Goal: Task Accomplishment & Management: Use online tool/utility

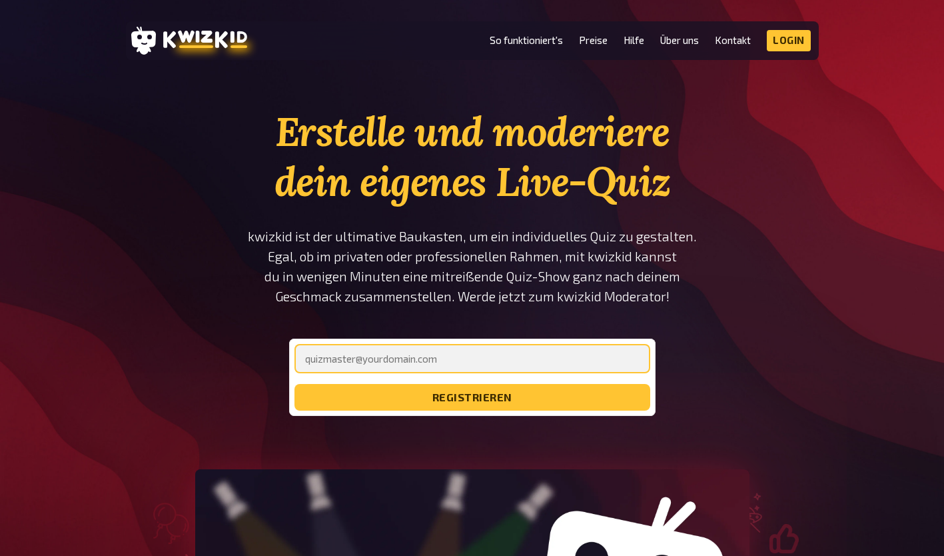
click at [506, 347] on input "email" at bounding box center [473, 358] width 356 height 29
type input "[PERSON_NAME][EMAIL_ADDRESS][DOMAIN_NAME]"
click at [295, 384] on button "registrieren" at bounding box center [473, 397] width 356 height 27
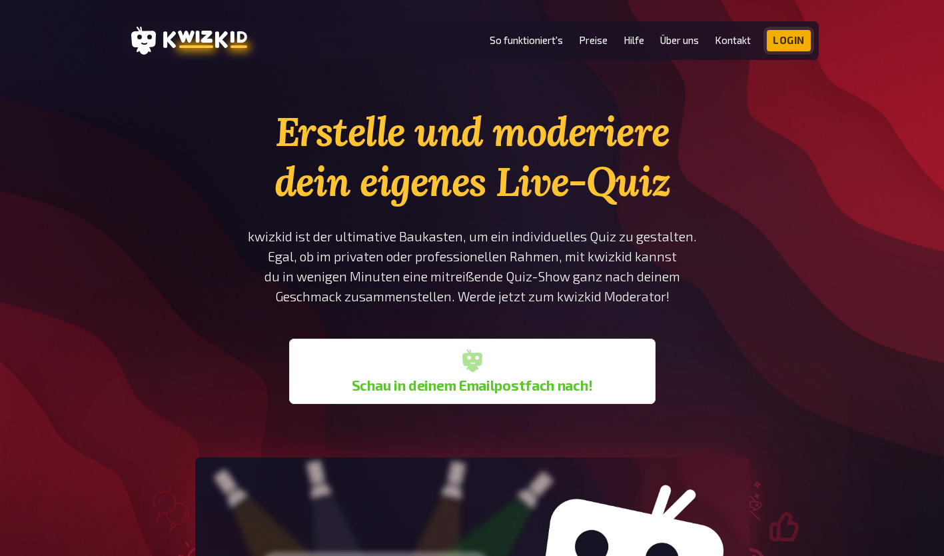
click at [790, 39] on link "Login" at bounding box center [789, 40] width 44 height 21
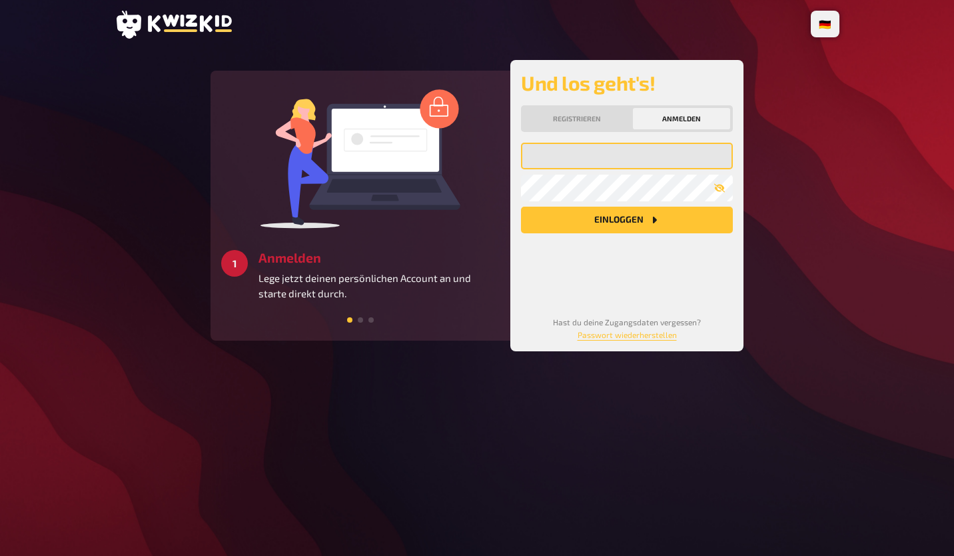
click at [602, 147] on input "email" at bounding box center [627, 156] width 212 height 27
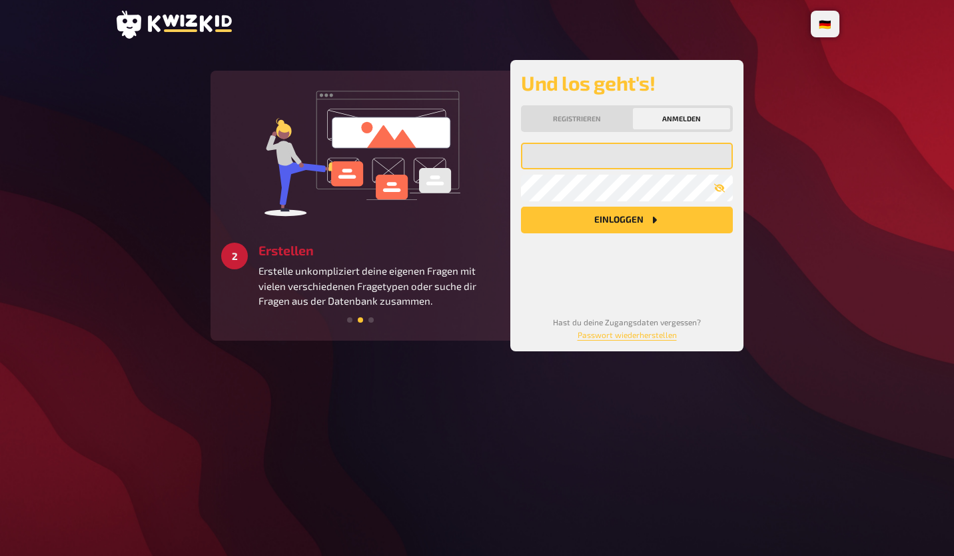
type input "[PERSON_NAME][EMAIL_ADDRESS][DOMAIN_NAME]"
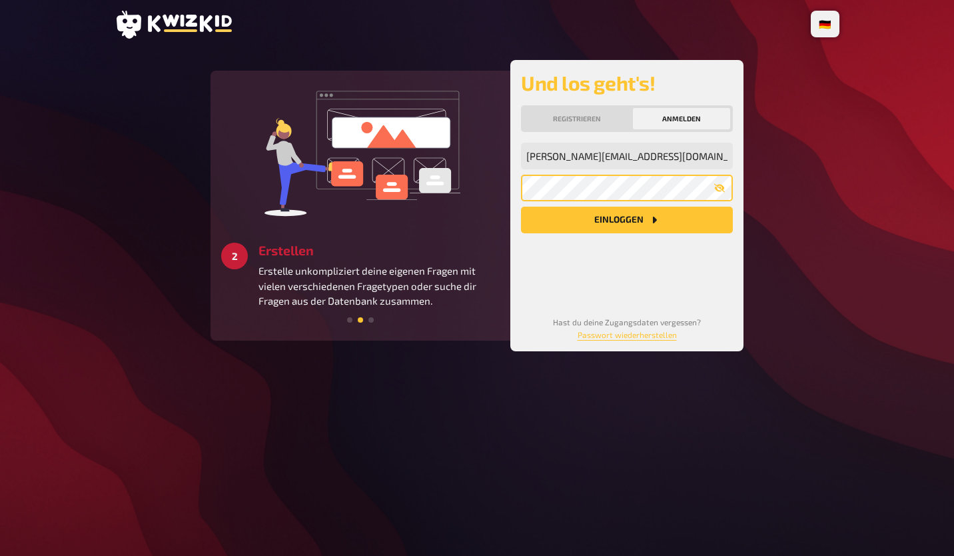
click at [521, 207] on button "Einloggen" at bounding box center [627, 220] width 212 height 27
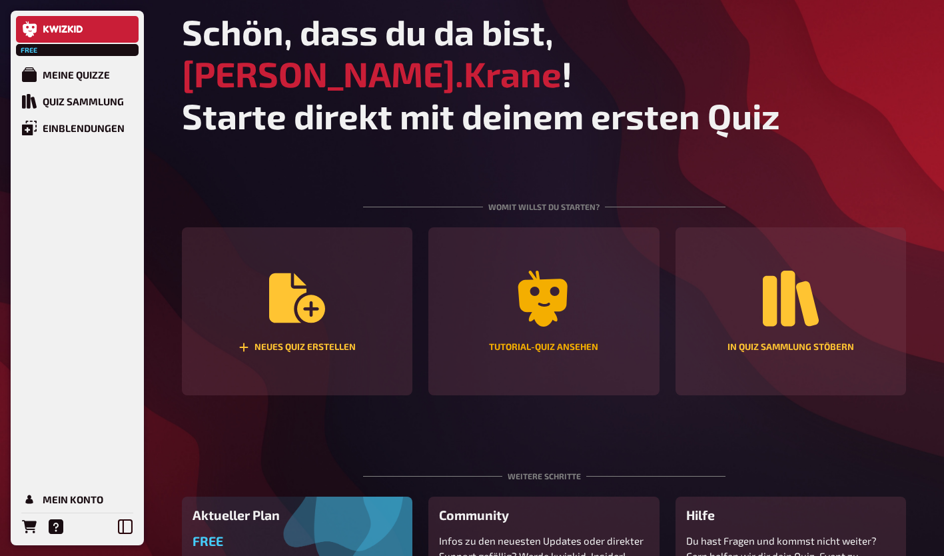
click at [512, 279] on div "Tutorial-Quiz ansehen" at bounding box center [544, 311] width 231 height 168
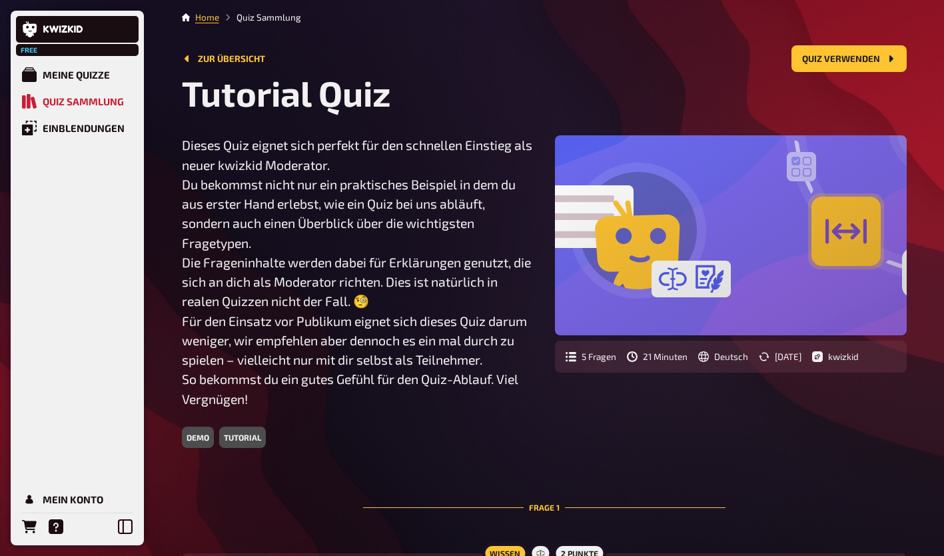
click at [210, 20] on link "Home" at bounding box center [207, 17] width 24 height 11
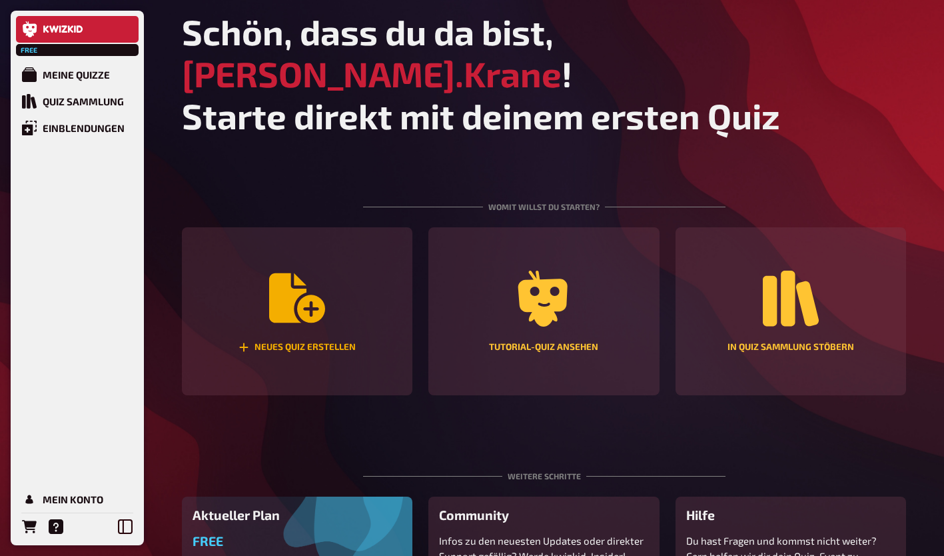
click at [297, 329] on div "Neues Quiz erstellen" at bounding box center [297, 311] width 231 height 168
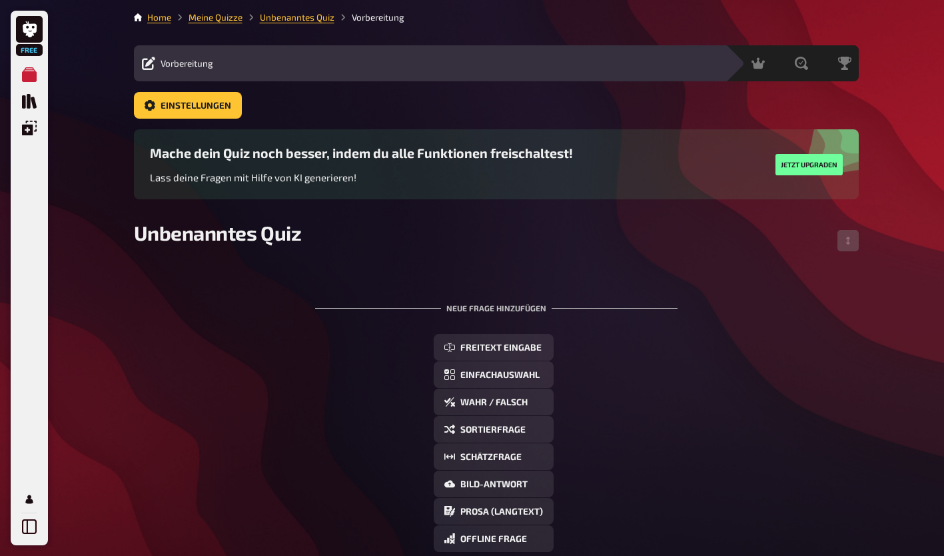
scroll to position [82, 0]
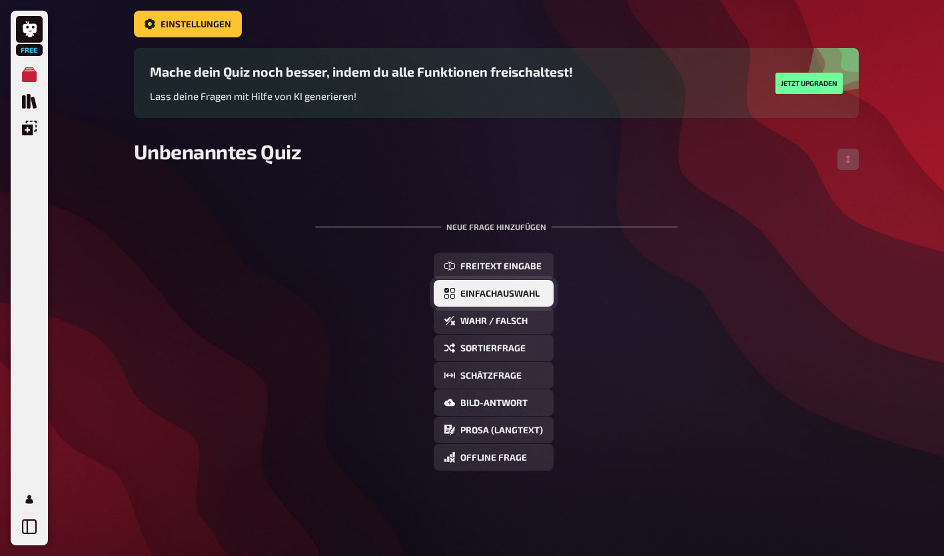
click at [486, 286] on button "Einfachauswahl" at bounding box center [494, 293] width 120 height 27
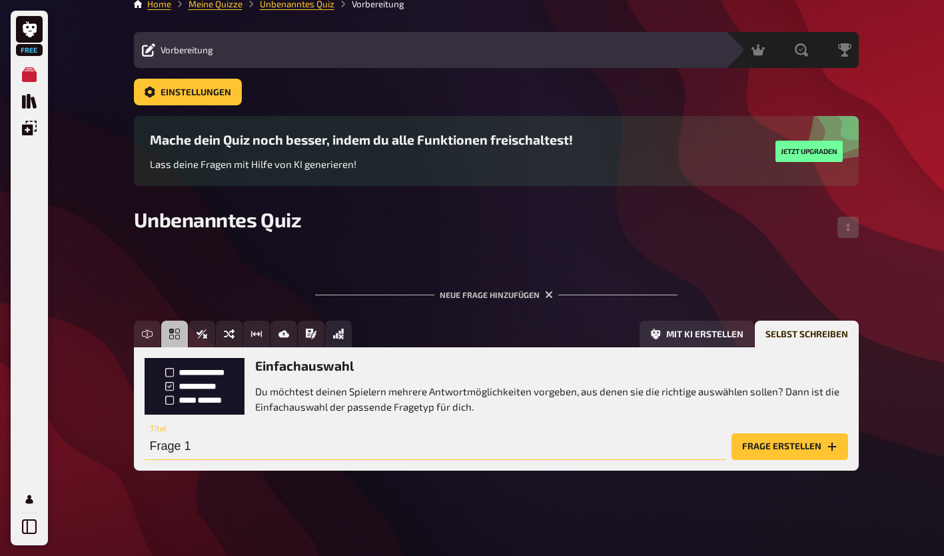
click at [344, 439] on input "Frage 1" at bounding box center [436, 446] width 582 height 27
click at [331, 442] on input "Frage 1" at bounding box center [436, 446] width 582 height 27
type input "F"
paste input "Welches Möbelstück ist am besten geeignet, wenn Jugendliche flexibel sitzen ode…"
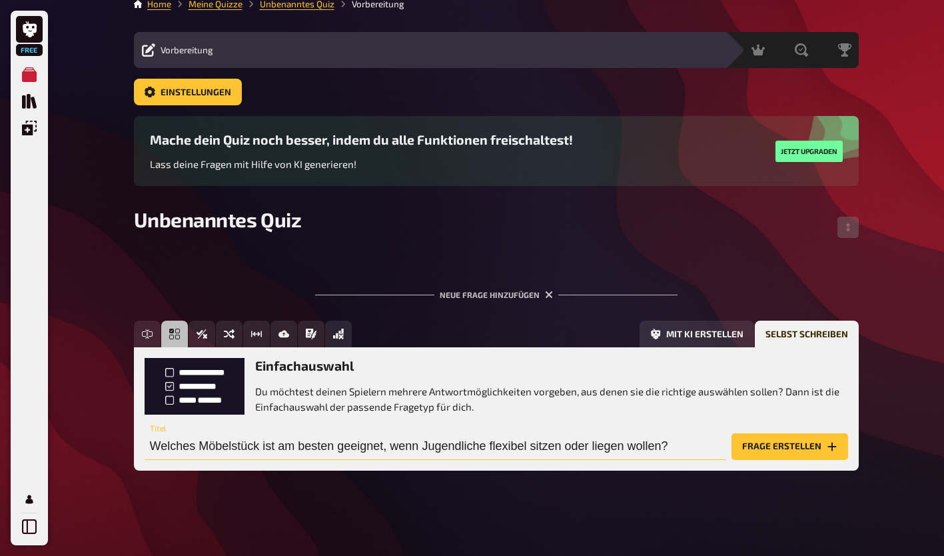
type input "Welches Möbelstück ist am besten geeignet, wenn Jugendliche flexibel sitzen ode…"
click at [732, 433] on button "Frage erstellen" at bounding box center [790, 446] width 117 height 27
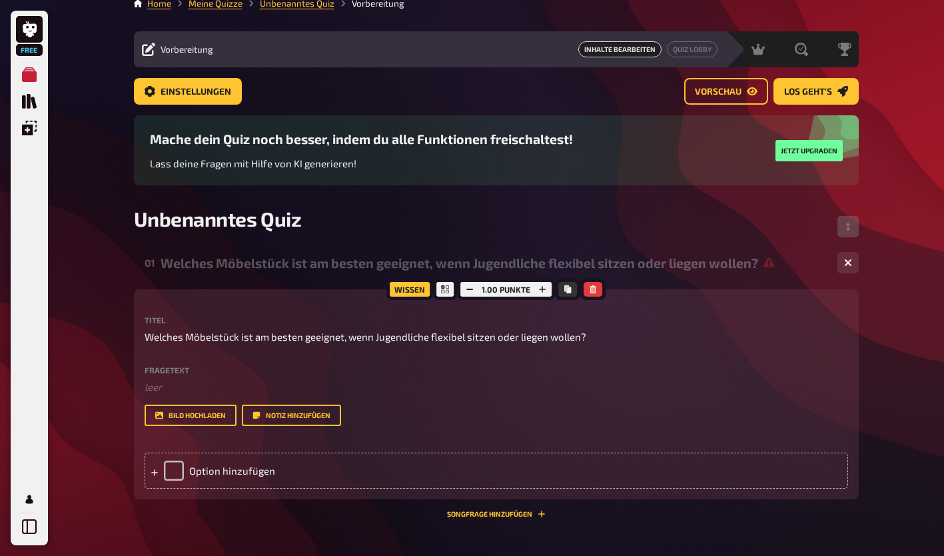
click at [283, 466] on div "Option hinzufügen" at bounding box center [497, 471] width 704 height 36
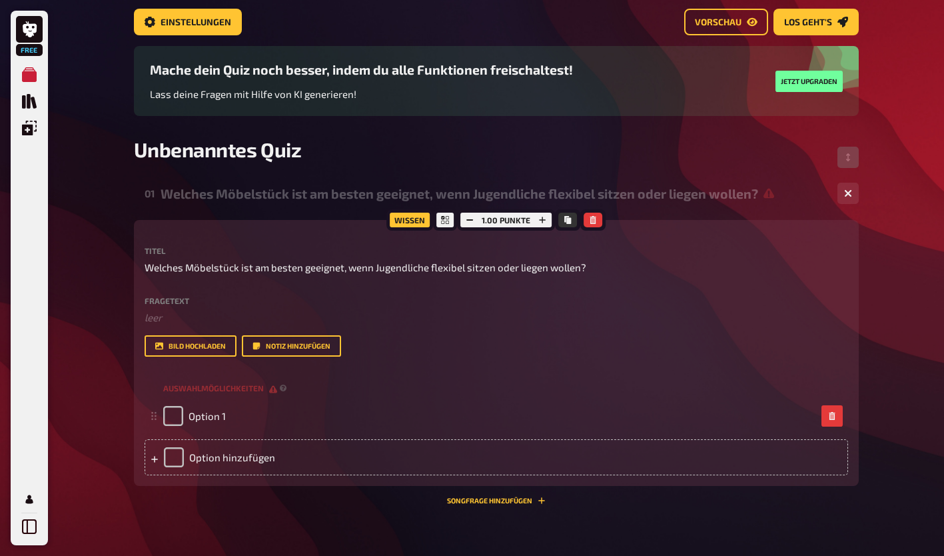
scroll to position [85, 0]
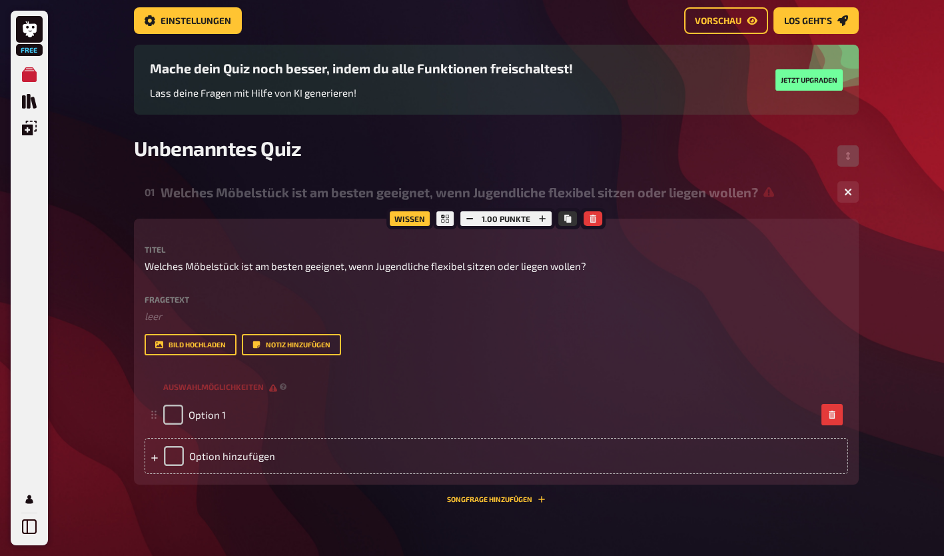
drag, startPoint x: 277, startPoint y: 476, endPoint x: 263, endPoint y: 468, distance: 17.0
click at [263, 468] on div "Option hinzufügen" at bounding box center [497, 456] width 704 height 36
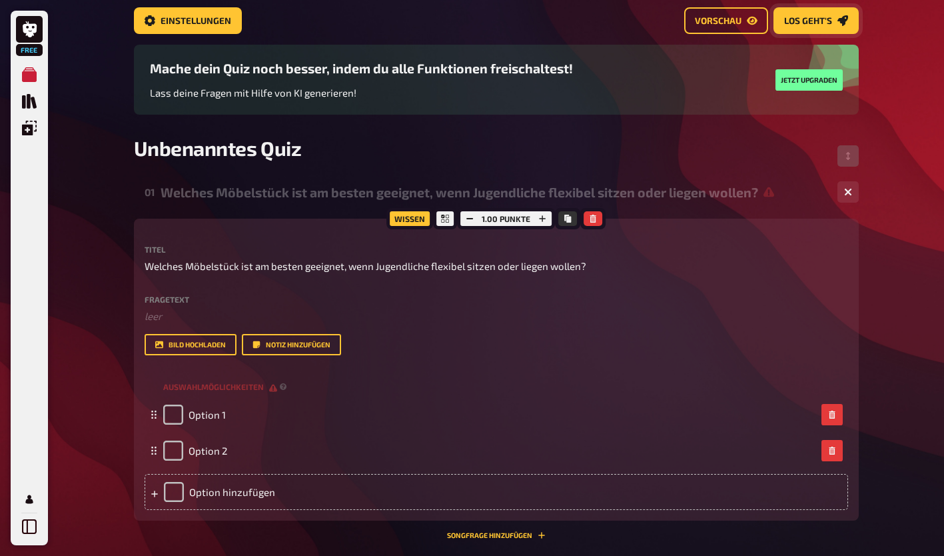
click at [822, 15] on link "Los geht's" at bounding box center [816, 20] width 85 height 27
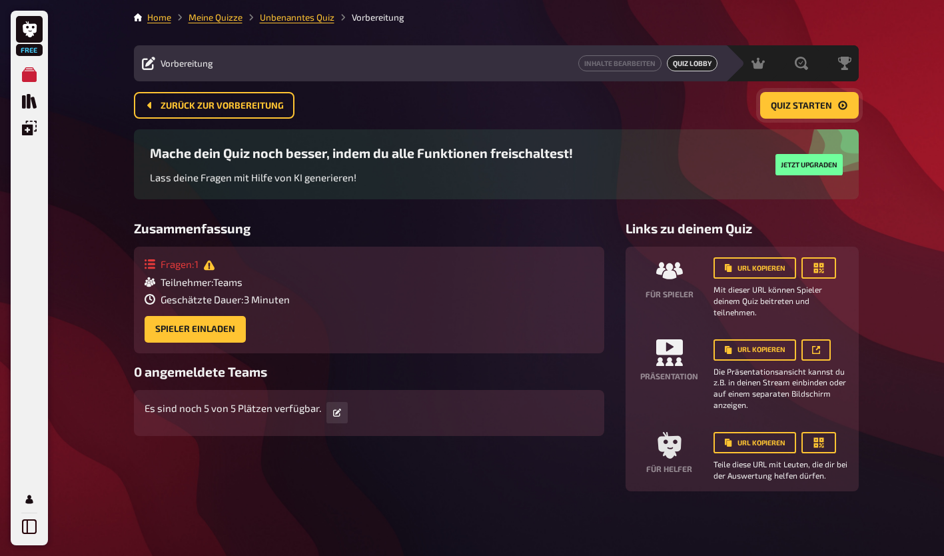
click at [789, 103] on span "Quiz starten" at bounding box center [801, 105] width 61 height 9
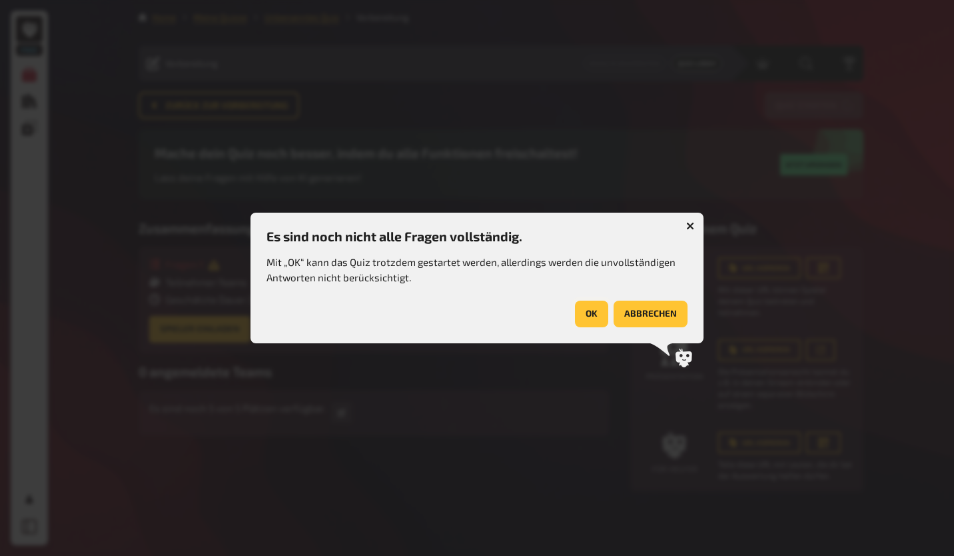
click at [586, 307] on button "OK" at bounding box center [591, 314] width 33 height 27
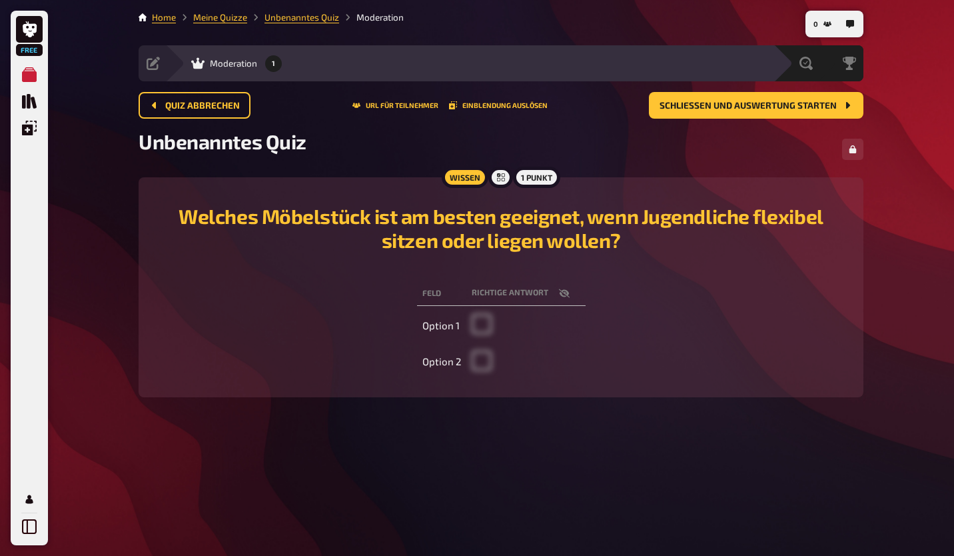
click at [478, 325] on span at bounding box center [482, 330] width 20 height 12
click at [484, 365] on span at bounding box center [482, 367] width 20 height 12
click at [710, 110] on span "Schließen und Auswertung starten" at bounding box center [748, 105] width 177 height 9
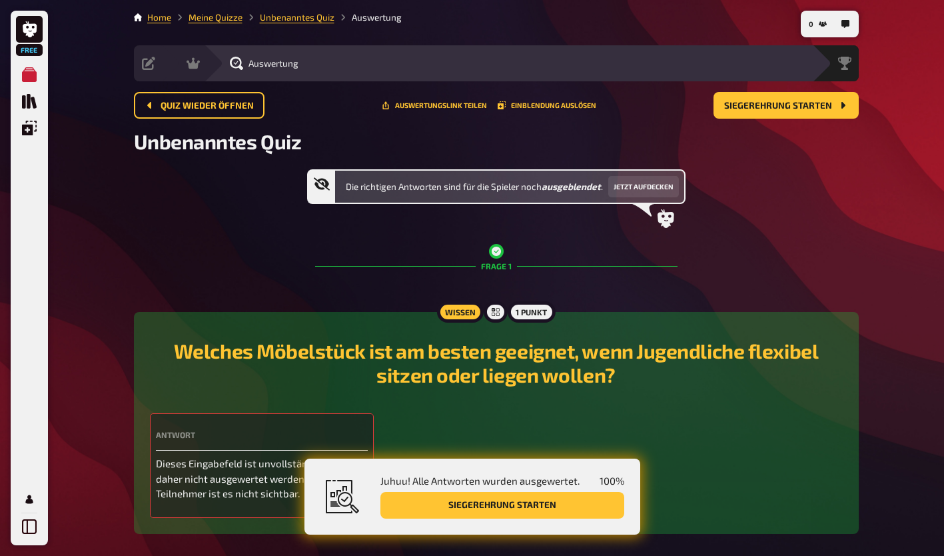
click at [812, 24] on span "0" at bounding box center [811, 24] width 5 height 7
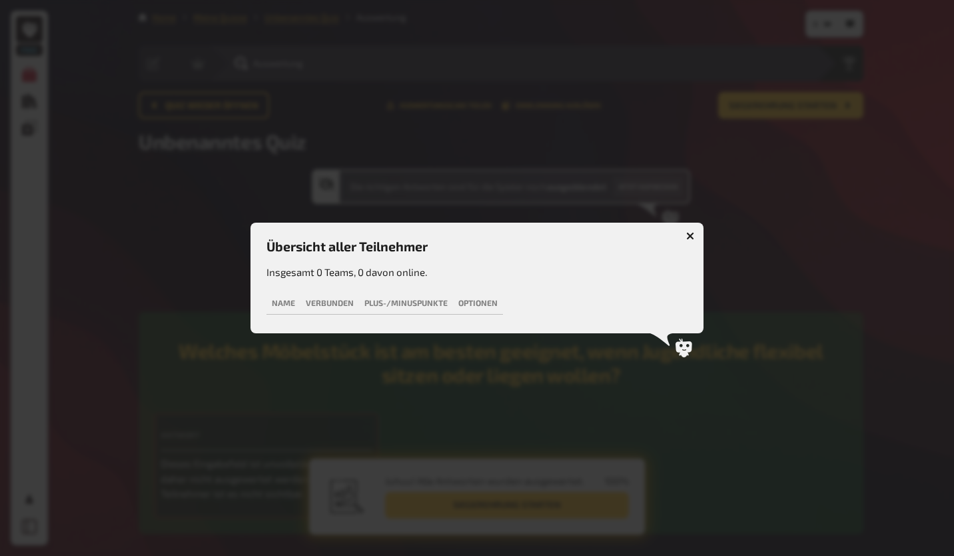
click at [692, 243] on button "button" at bounding box center [690, 235] width 21 height 21
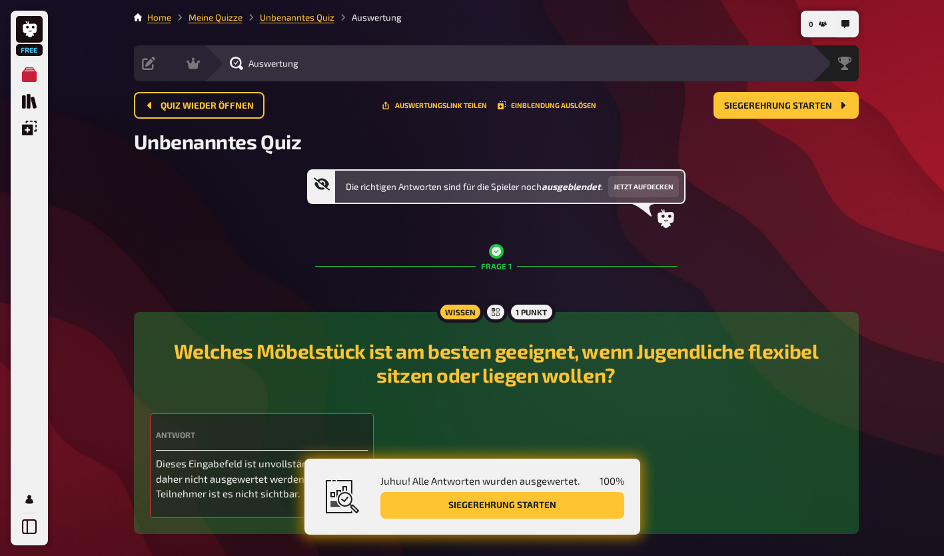
click at [851, 33] on button "button" at bounding box center [845, 23] width 21 height 21
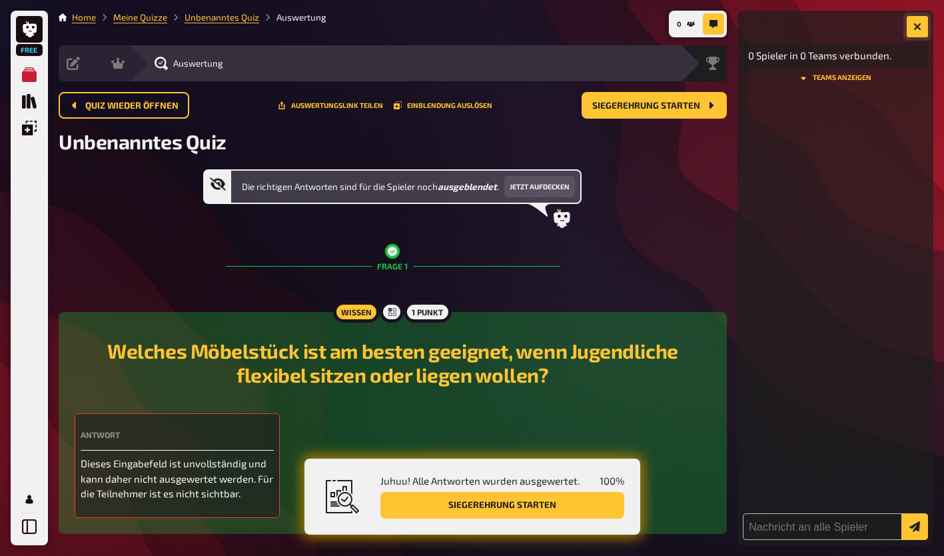
click at [920, 22] on button "button" at bounding box center [917, 26] width 21 height 21
